Goal: Information Seeking & Learning: Learn about a topic

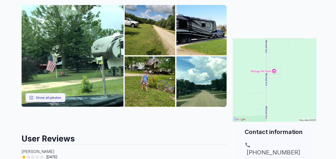
scroll to position [70, 0]
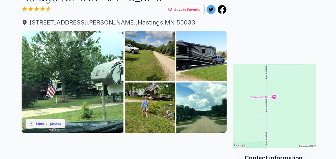
scroll to position [50, 0]
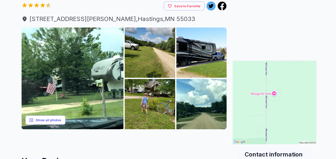
click at [48, 120] on button "Show all photos" at bounding box center [45, 120] width 40 height 9
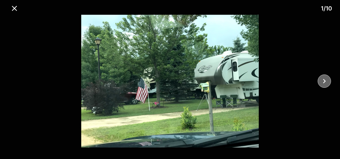
click at [323, 79] on icon "close" at bounding box center [324, 81] width 9 height 9
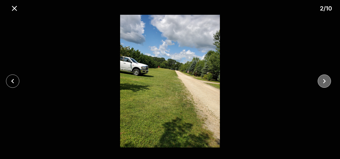
click at [323, 79] on icon "close" at bounding box center [324, 81] width 9 height 9
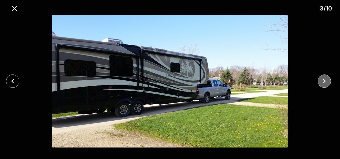
click at [323, 79] on icon "close" at bounding box center [324, 81] width 9 height 9
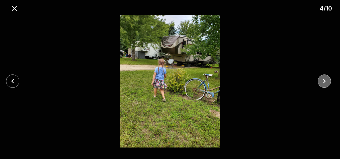
click at [323, 79] on icon "close" at bounding box center [324, 81] width 9 height 9
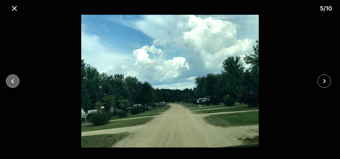
click at [11, 81] on icon "close" at bounding box center [12, 81] width 9 height 9
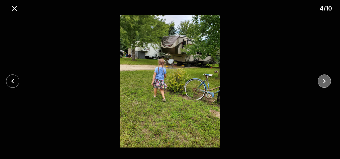
click at [324, 81] on icon "close" at bounding box center [324, 81] width 9 height 9
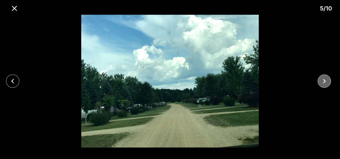
click at [324, 81] on icon "close" at bounding box center [324, 81] width 9 height 9
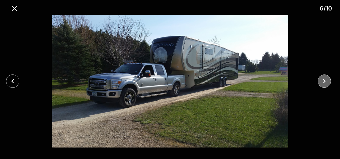
click at [324, 80] on icon "close" at bounding box center [324, 81] width 3 height 5
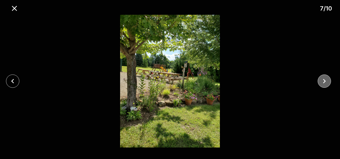
click at [325, 81] on icon "close" at bounding box center [324, 81] width 3 height 5
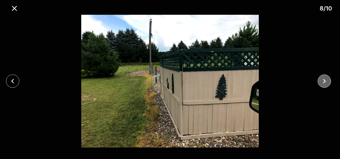
click at [325, 81] on icon "close" at bounding box center [324, 81] width 3 height 5
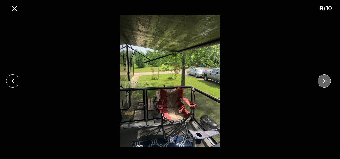
click at [325, 81] on icon "close" at bounding box center [324, 81] width 3 height 5
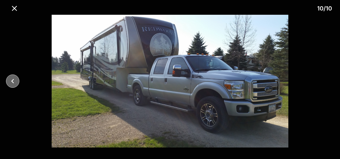
click at [12, 80] on icon "close" at bounding box center [12, 81] width 3 height 5
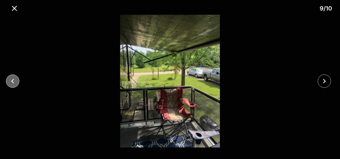
click at [12, 80] on icon "close" at bounding box center [12, 81] width 3 height 5
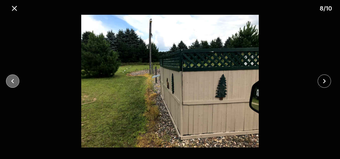
click at [12, 80] on icon "close" at bounding box center [12, 81] width 3 height 5
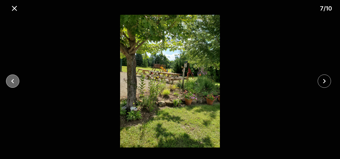
click at [12, 80] on icon "close" at bounding box center [12, 81] width 3 height 5
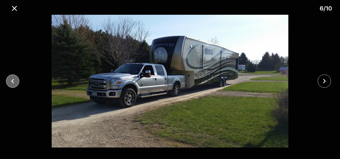
click at [12, 80] on icon "close" at bounding box center [12, 81] width 3 height 5
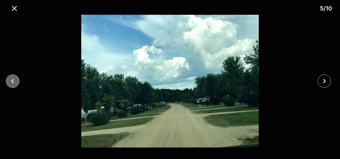
click at [12, 80] on icon "close" at bounding box center [12, 81] width 3 height 5
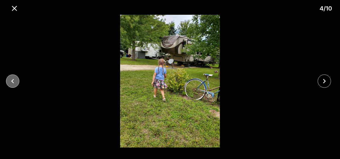
click at [12, 80] on icon "close" at bounding box center [12, 81] width 3 height 5
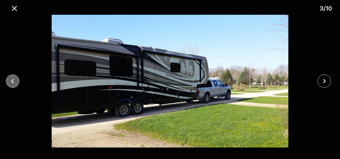
click at [12, 80] on icon "close" at bounding box center [12, 81] width 3 height 5
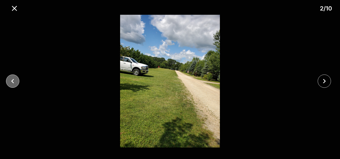
click at [12, 80] on icon "close" at bounding box center [12, 81] width 3 height 5
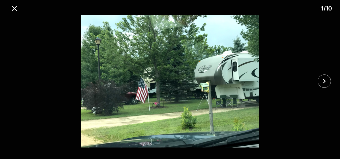
click at [12, 80] on div at bounding box center [170, 81] width 340 height 133
click at [14, 7] on icon "close" at bounding box center [14, 8] width 5 height 5
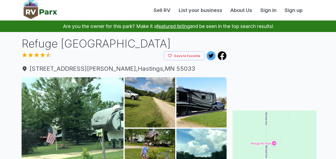
scroll to position [0, 0]
